Goal: Information Seeking & Learning: Learn about a topic

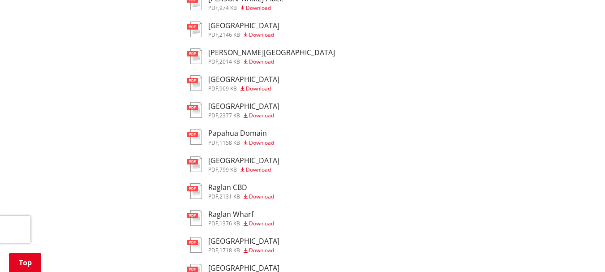
scroll to position [672, 0]
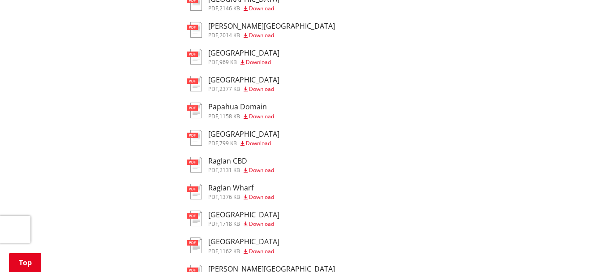
click at [230, 160] on h3 "Raglan CBD" at bounding box center [241, 161] width 66 height 9
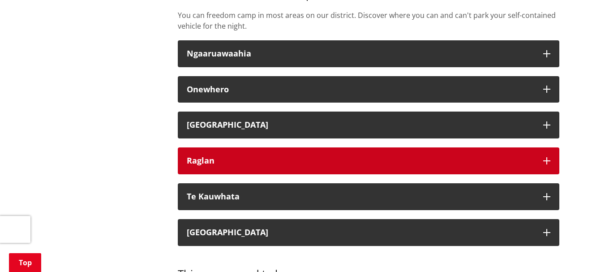
click at [227, 163] on div "Raglan" at bounding box center [361, 160] width 348 height 9
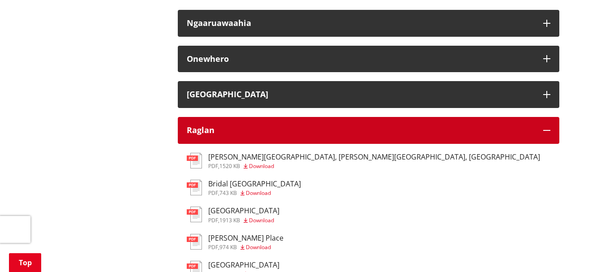
scroll to position [421, 0]
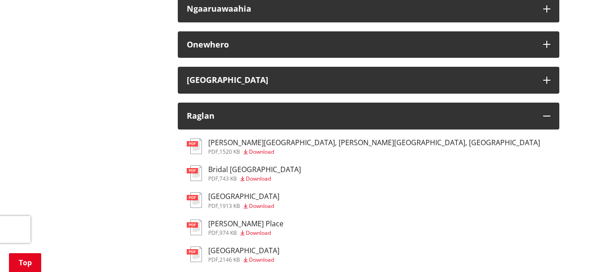
click at [272, 143] on h3 "[PERSON_NAME][GEOGRAPHIC_DATA], [PERSON_NAME][GEOGRAPHIC_DATA], [GEOGRAPHIC_DAT…" at bounding box center [374, 142] width 332 height 9
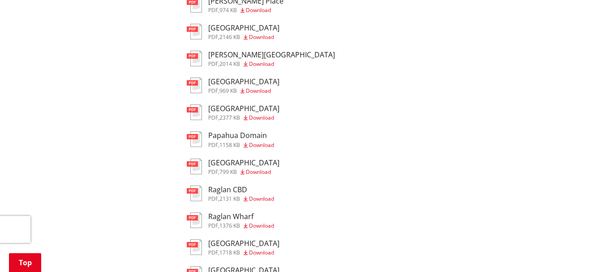
scroll to position [645, 0]
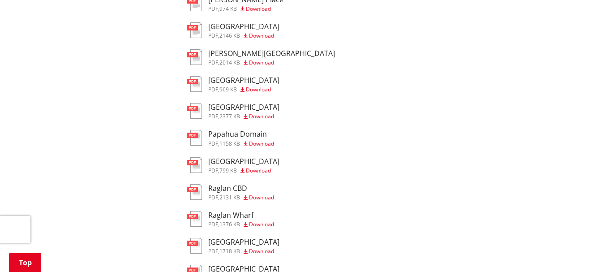
click at [238, 190] on h3 "Raglan CBD" at bounding box center [241, 188] width 66 height 9
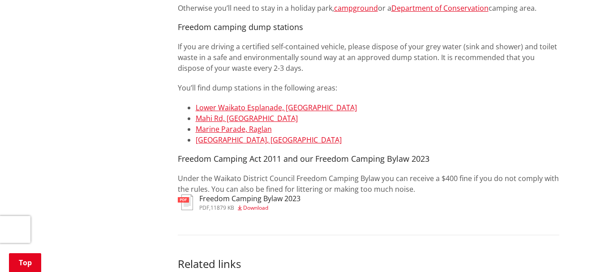
scroll to position [898, 0]
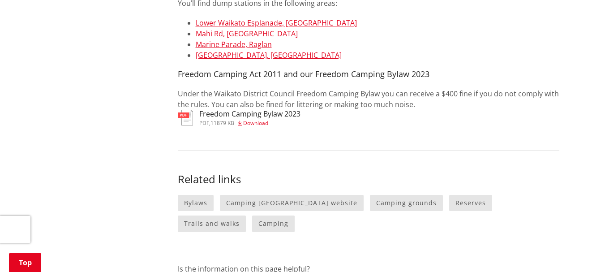
click at [289, 117] on h3 "Freedom Camping Bylaw 2023" at bounding box center [249, 114] width 101 height 9
